Goal: Task Accomplishment & Management: Use online tool/utility

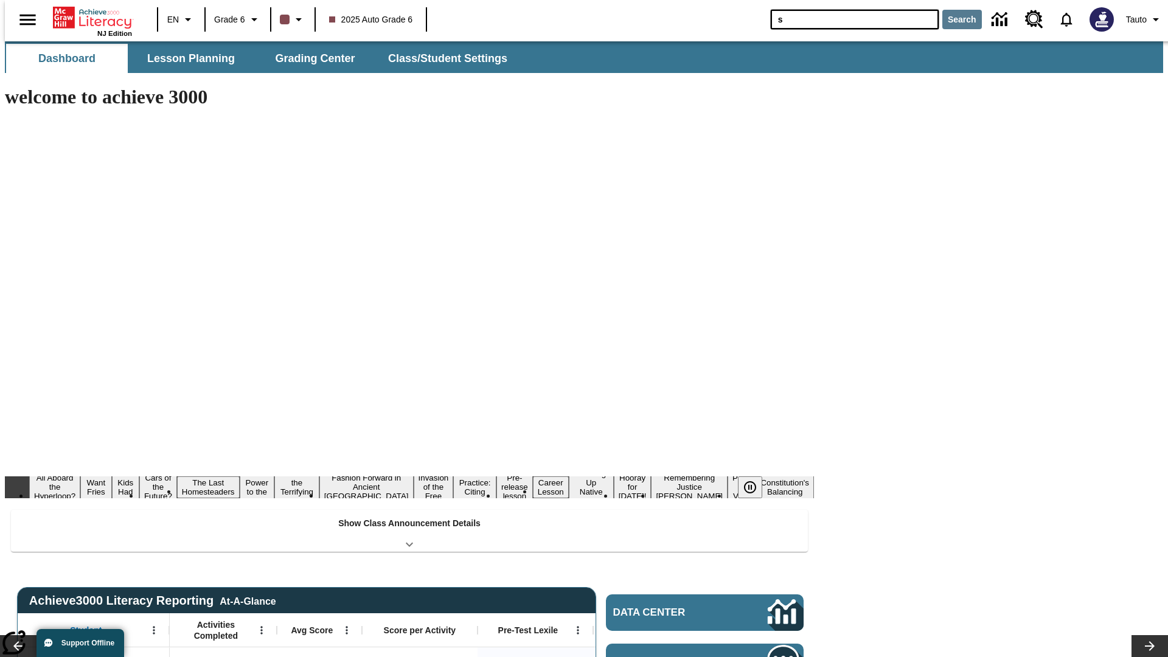
type input "s"
click at [955, 19] on button "Search" at bounding box center [963, 19] width 40 height 19
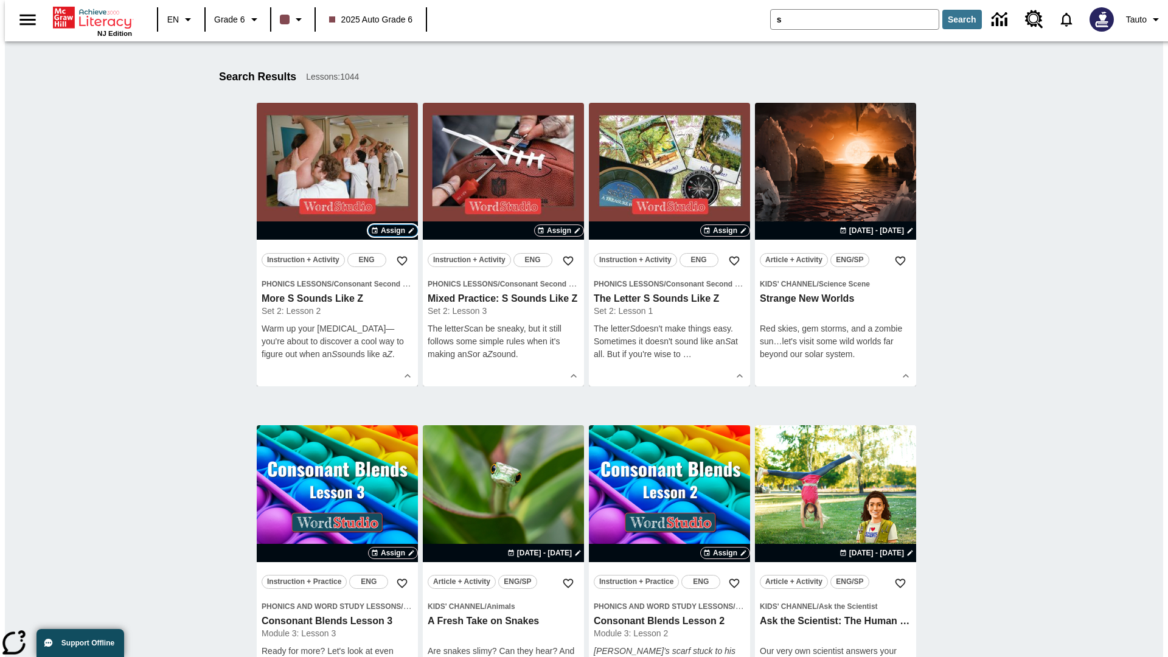
click at [393, 231] on span "Assign" at bounding box center [393, 230] width 24 height 11
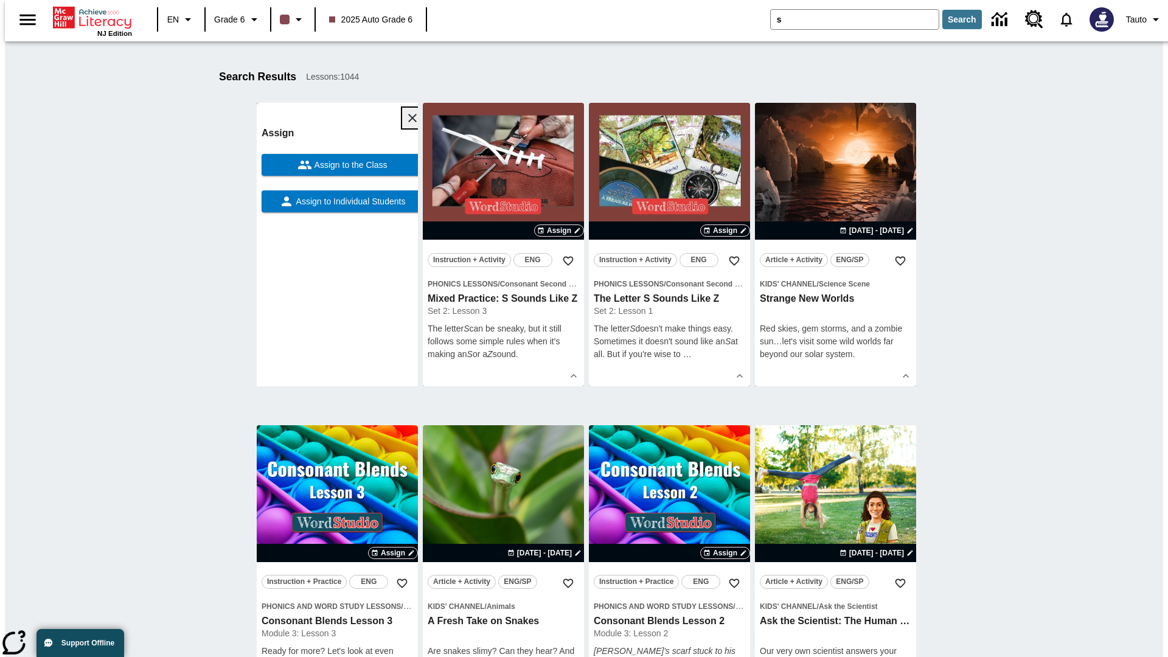
scroll to position [190, 0]
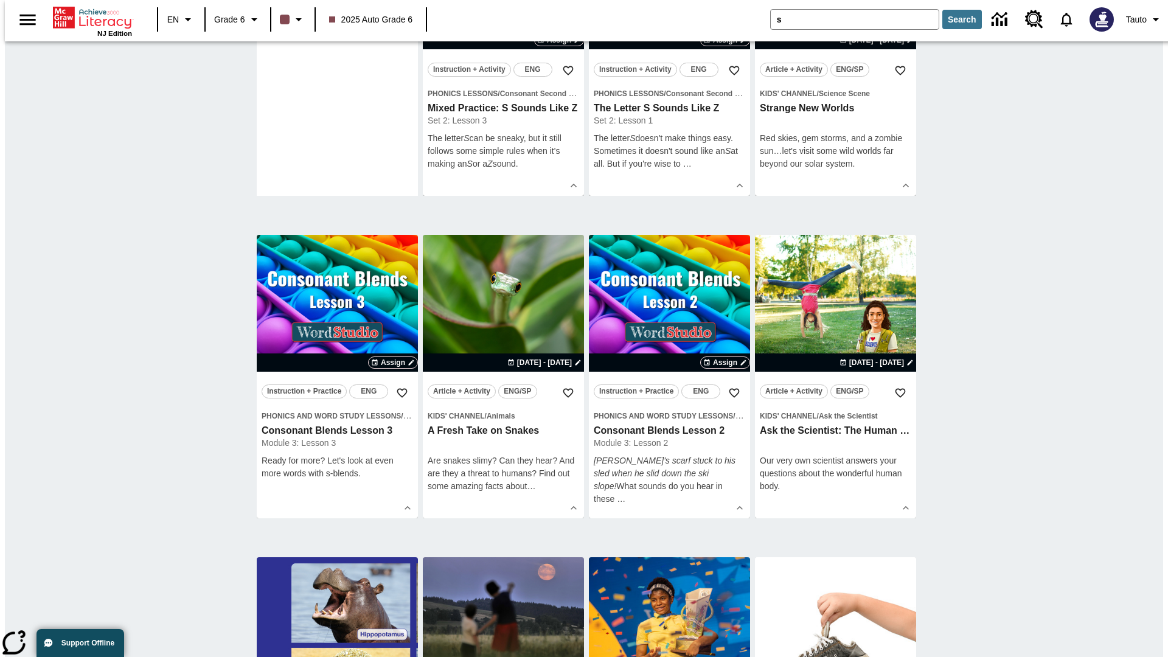
click at [337, 18] on span "Assign to Individual Students" at bounding box center [350, 11] width 112 height 13
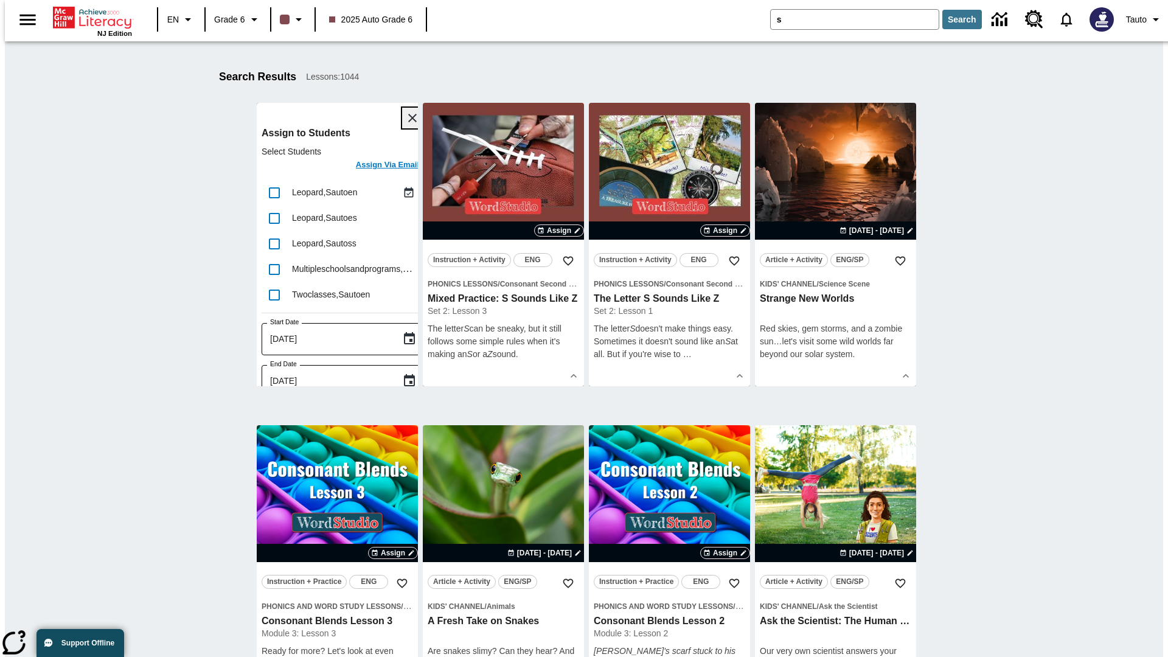
click at [408, 118] on icon "Close" at bounding box center [412, 118] width 9 height 9
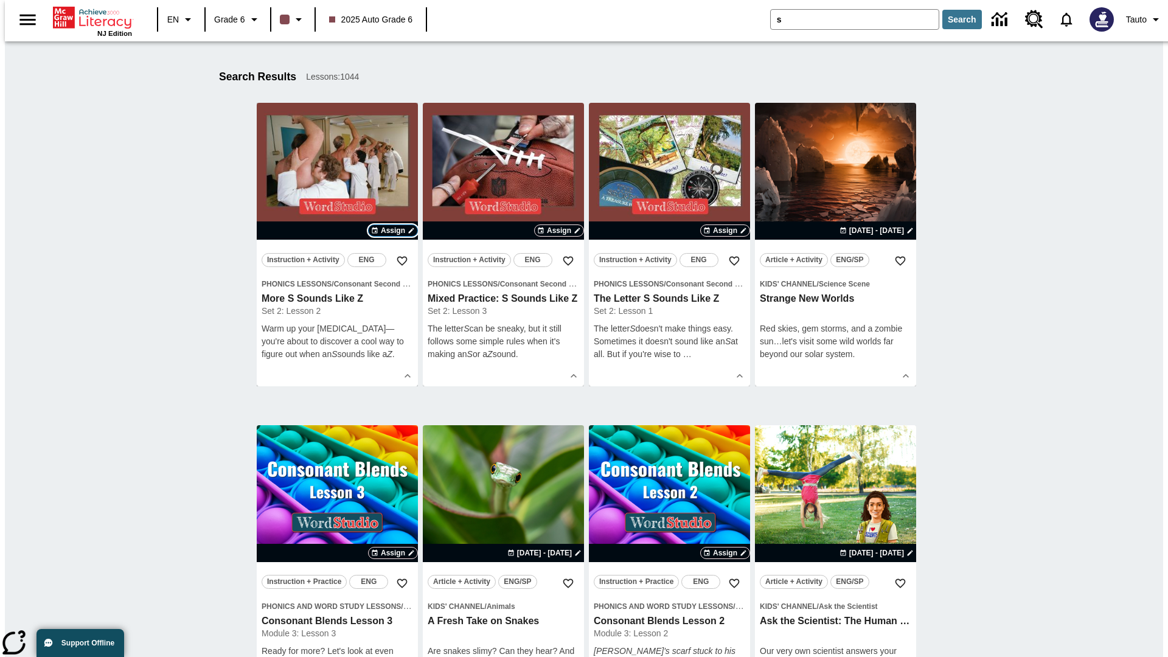
click at [393, 231] on span "Assign" at bounding box center [393, 230] width 24 height 11
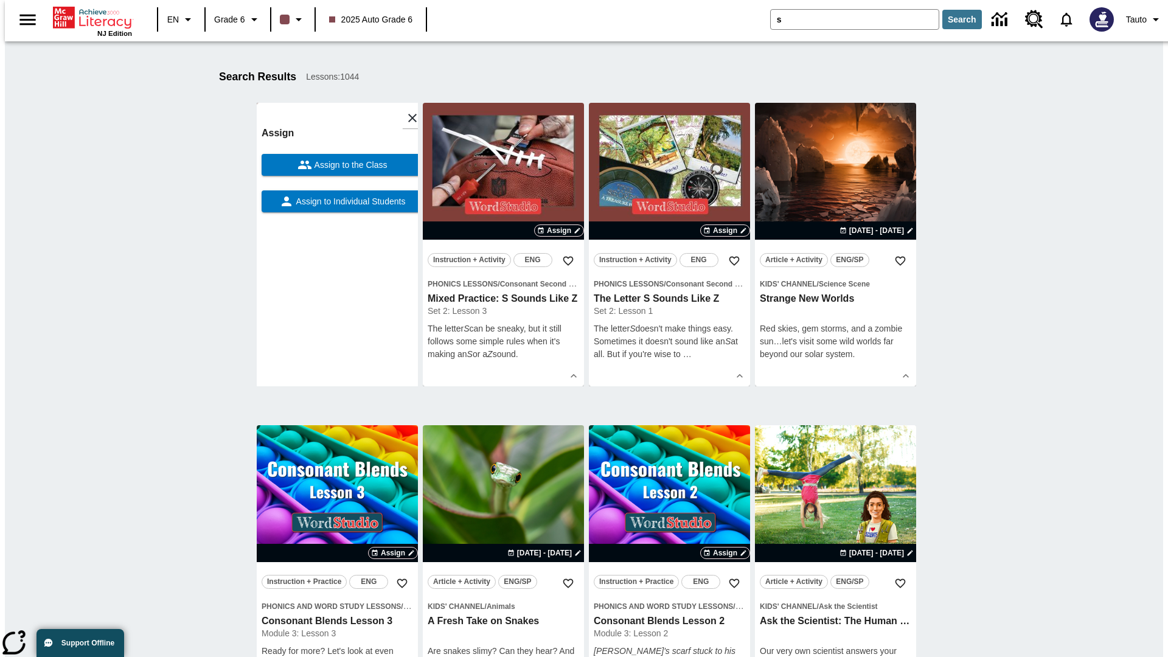
scroll to position [154, 0]
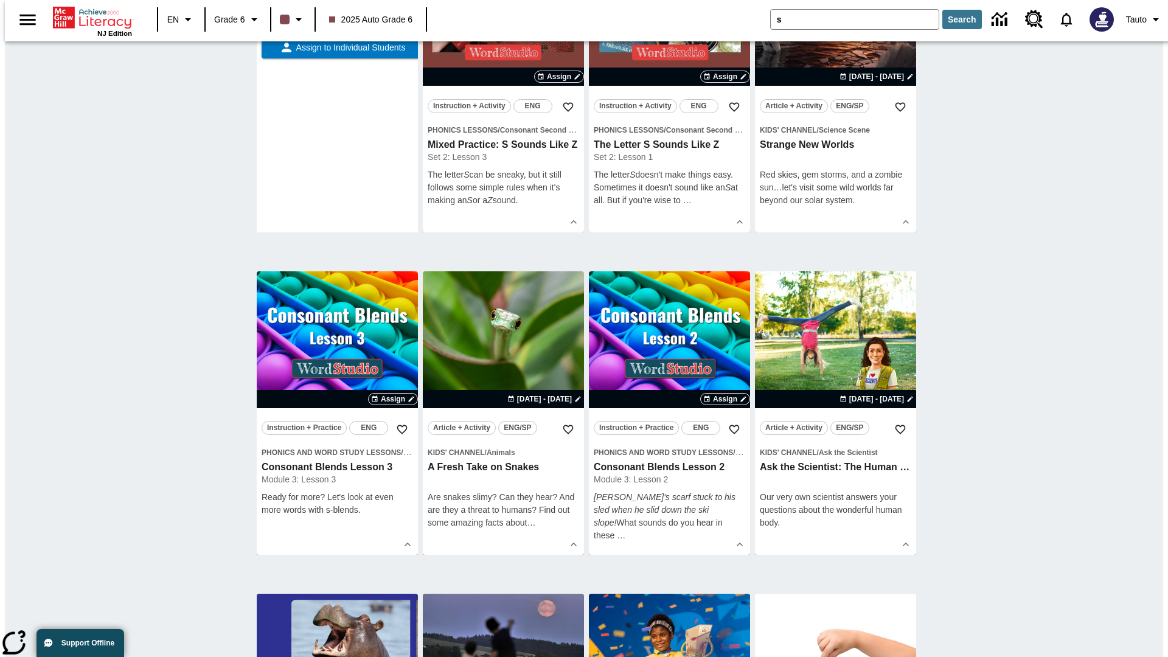
click at [337, 18] on span "Assign to the Class" at bounding box center [349, 11] width 75 height 13
